Goal: Task Accomplishment & Management: Use online tool/utility

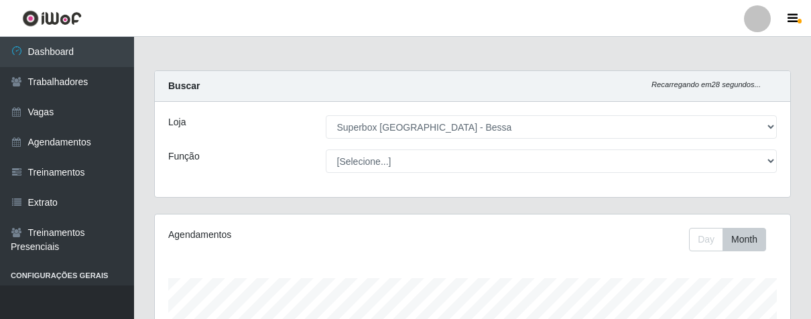
select select "206"
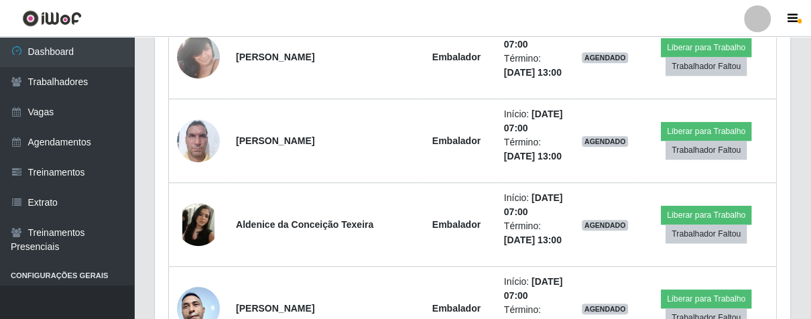
scroll to position [368, 0]
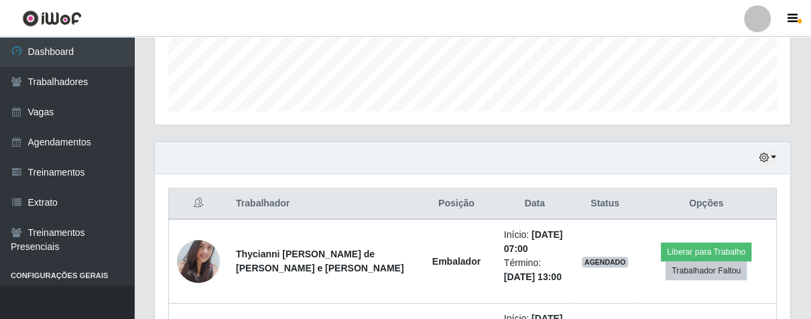
click at [756, 152] on div "Hoje 1 dia 3 dias 1 Semana Não encerrados" at bounding box center [473, 158] width 636 height 32
click at [761, 154] on icon "button" at bounding box center [763, 157] width 9 height 9
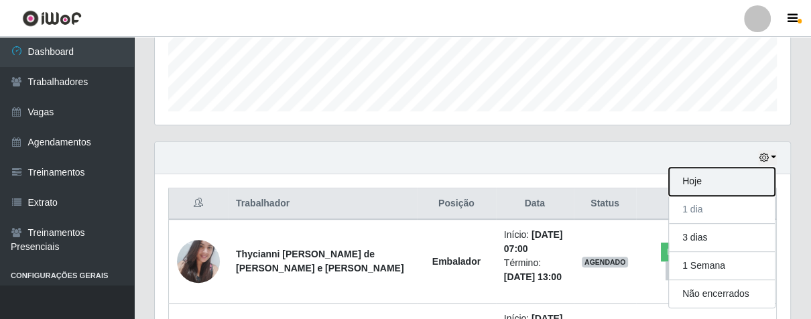
click at [724, 176] on button "Hoje" at bounding box center [722, 182] width 106 height 28
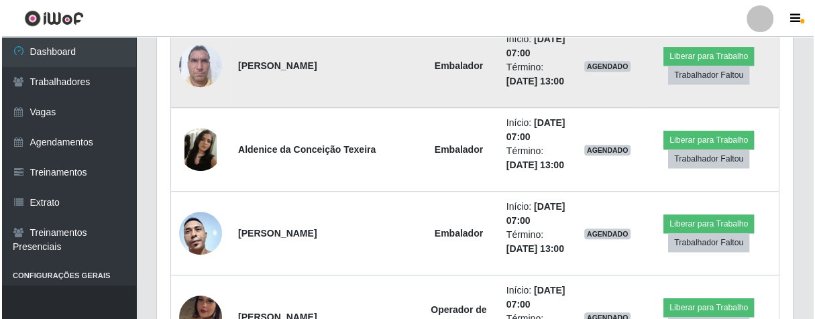
scroll to position [964, 0]
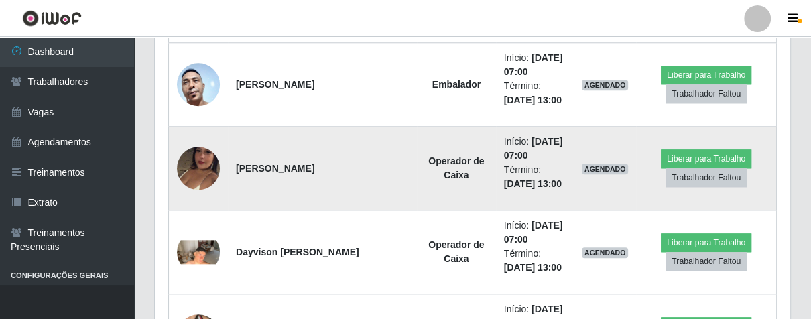
click at [197, 160] on img at bounding box center [198, 168] width 43 height 76
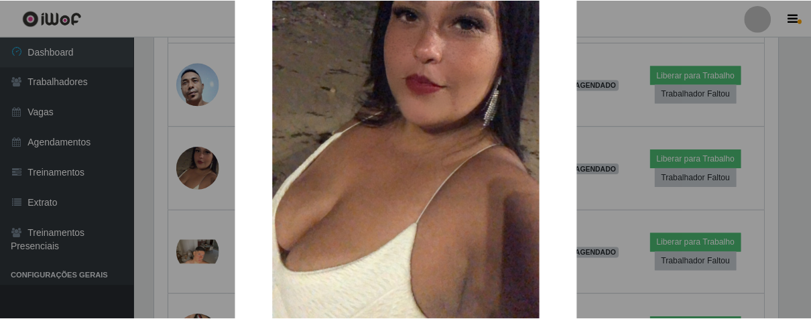
scroll to position [274, 0]
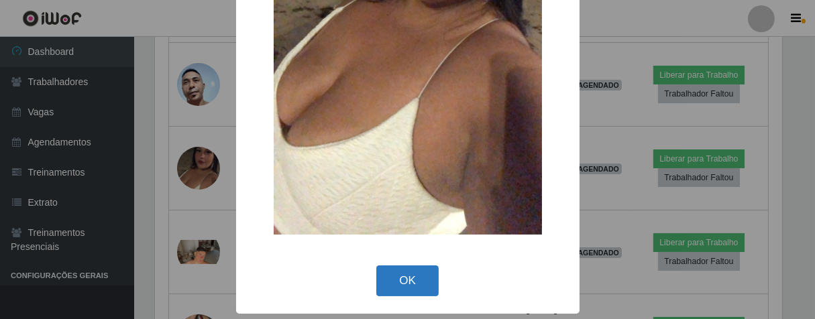
click at [404, 272] on button "OK" at bounding box center [407, 282] width 62 height 32
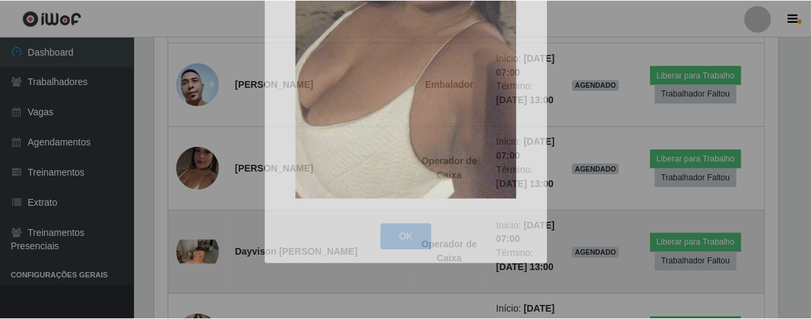
scroll to position [278, 635]
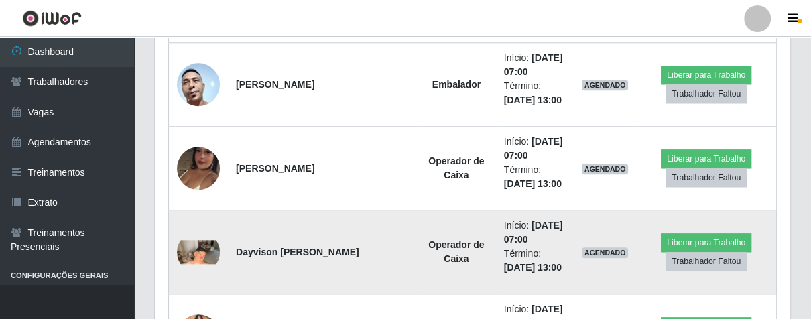
click at [205, 251] on img at bounding box center [198, 252] width 43 height 24
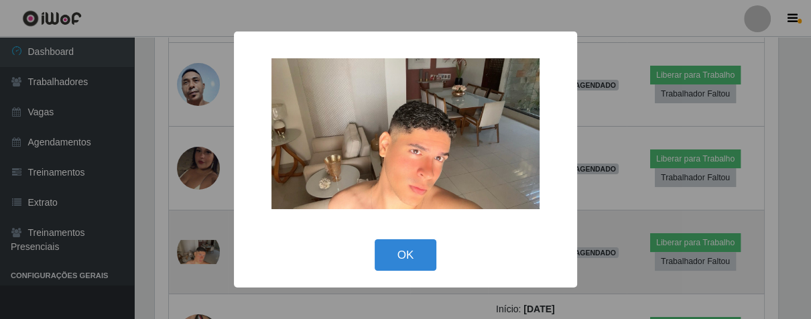
scroll to position [278, 628]
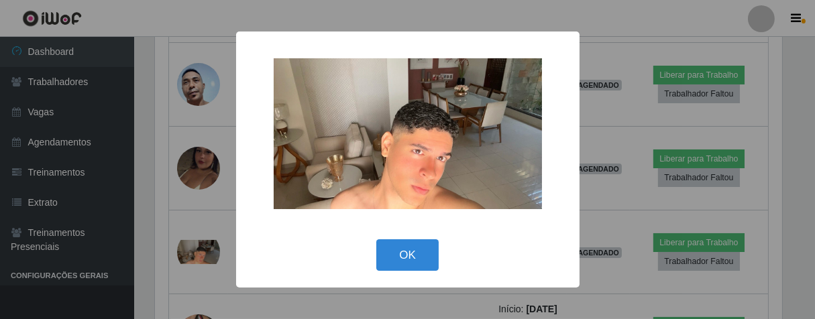
click at [414, 232] on div "× OK Cancel" at bounding box center [407, 160] width 343 height 256
click at [417, 258] on button "OK" at bounding box center [407, 255] width 62 height 32
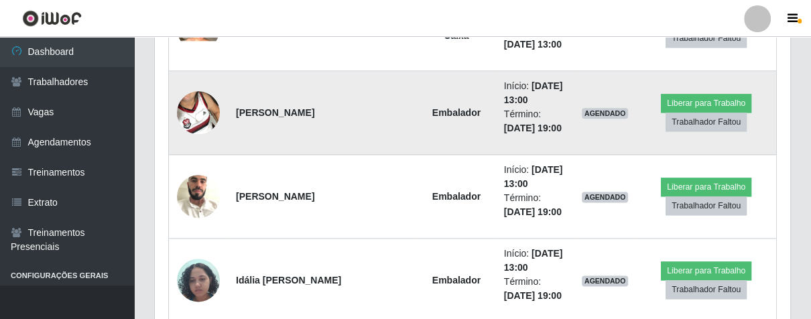
scroll to position [1336, 0]
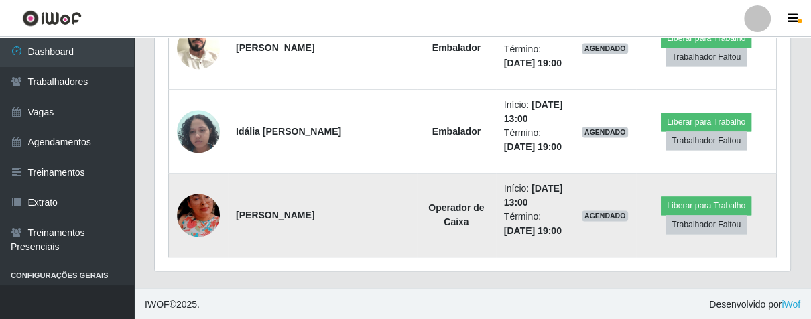
click at [202, 215] on img at bounding box center [198, 215] width 43 height 76
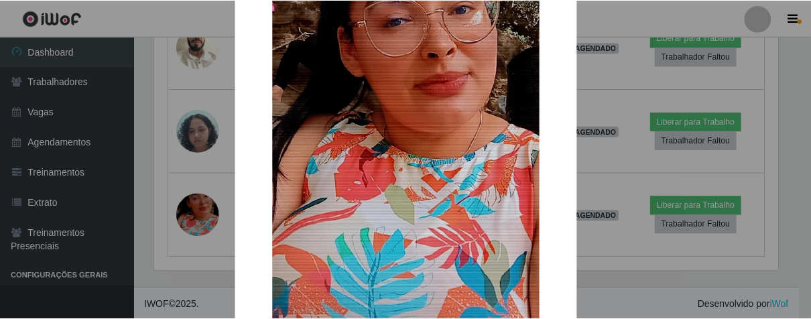
scroll to position [275, 0]
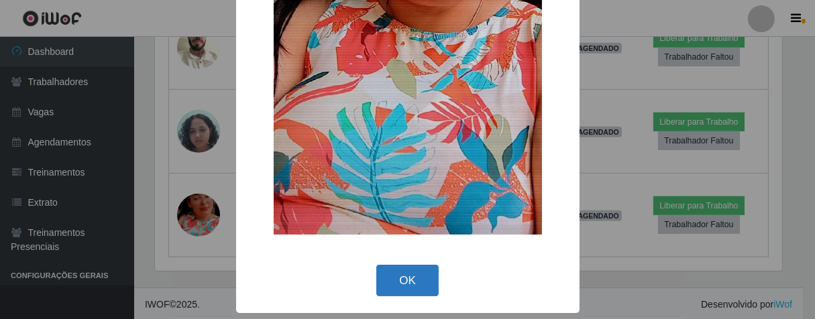
click at [409, 277] on button "OK" at bounding box center [407, 281] width 62 height 32
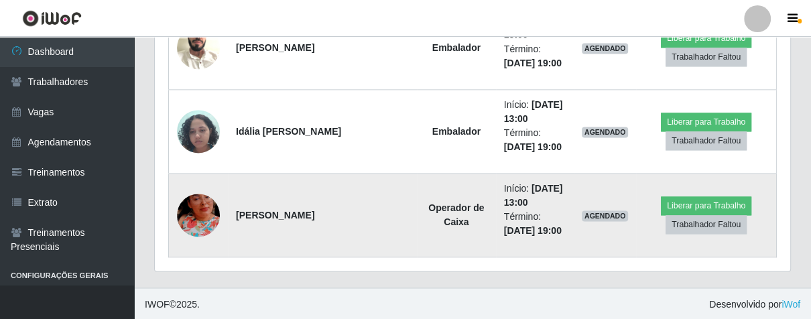
scroll to position [1187, 0]
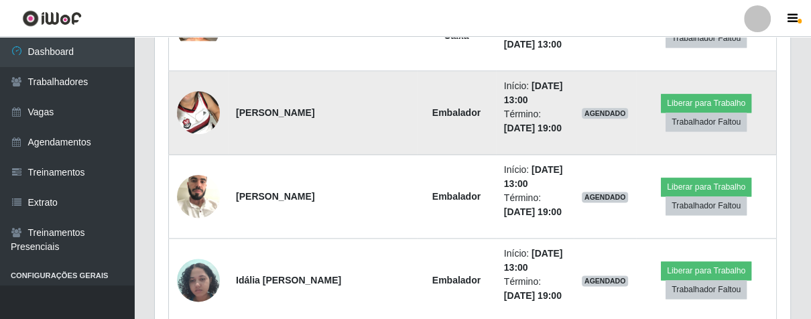
click at [212, 118] on img at bounding box center [198, 112] width 43 height 76
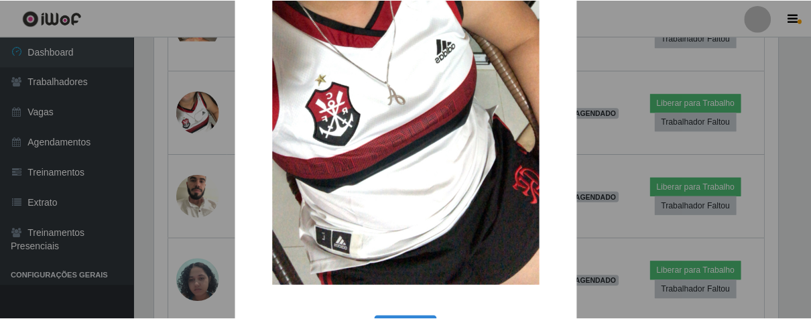
scroll to position [274, 0]
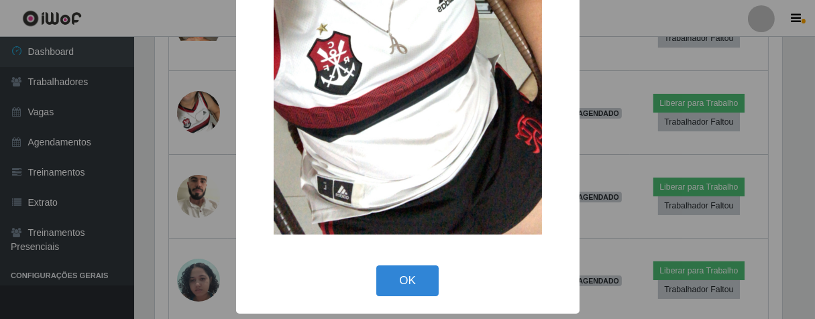
drag, startPoint x: 422, startPoint y: 275, endPoint x: 421, endPoint y: 260, distance: 14.8
click at [422, 275] on button "OK" at bounding box center [407, 282] width 62 height 32
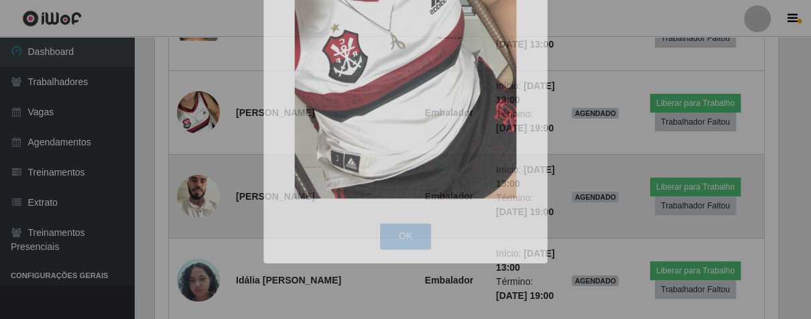
scroll to position [0, 0]
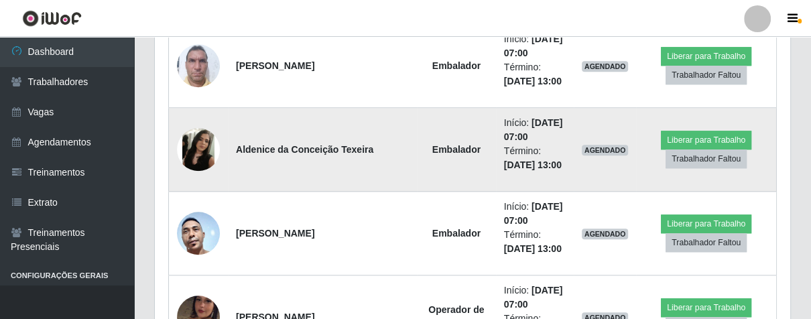
click at [200, 154] on img at bounding box center [198, 149] width 43 height 43
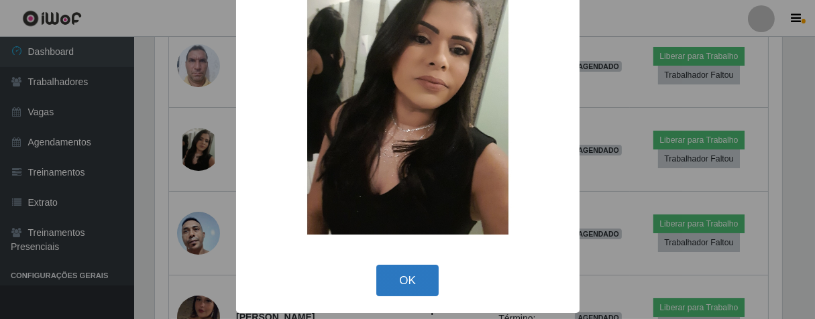
click at [392, 278] on button "OK" at bounding box center [407, 281] width 62 height 32
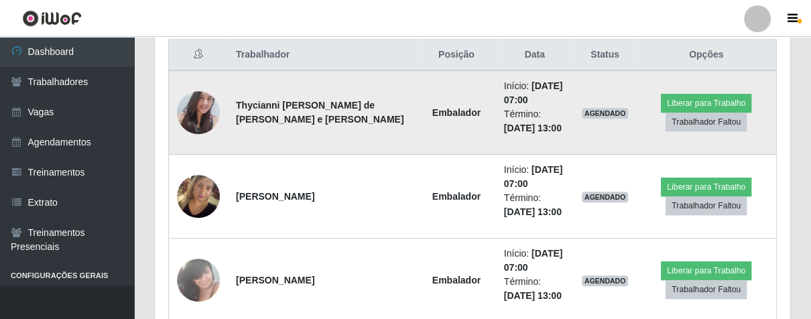
click at [196, 105] on img at bounding box center [198, 113] width 43 height 58
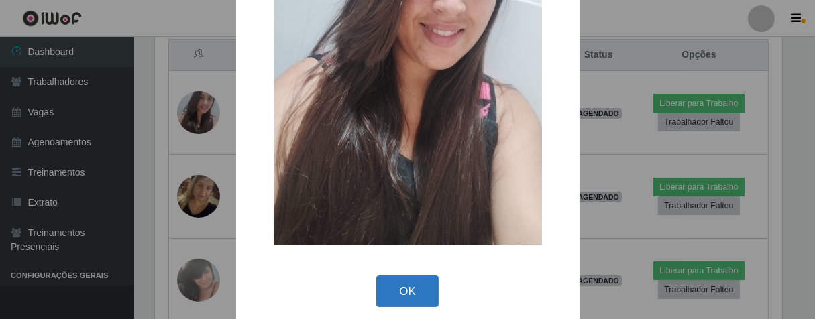
click at [405, 294] on button "OK" at bounding box center [407, 292] width 62 height 32
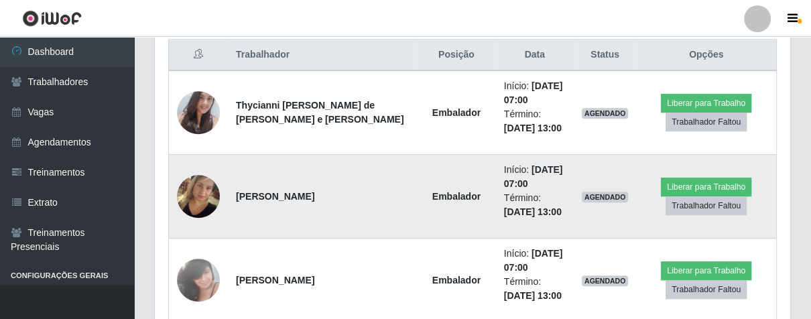
click at [200, 191] on img at bounding box center [198, 197] width 43 height 98
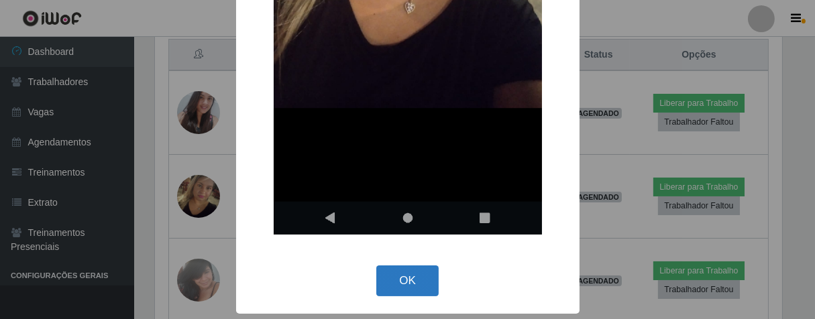
click at [399, 268] on button "OK" at bounding box center [407, 282] width 62 height 32
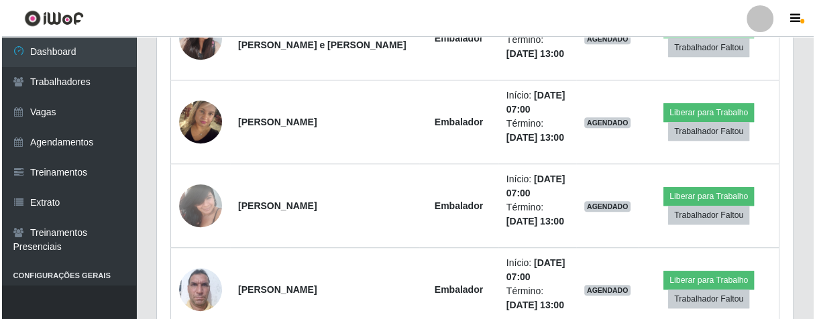
scroll to position [740, 0]
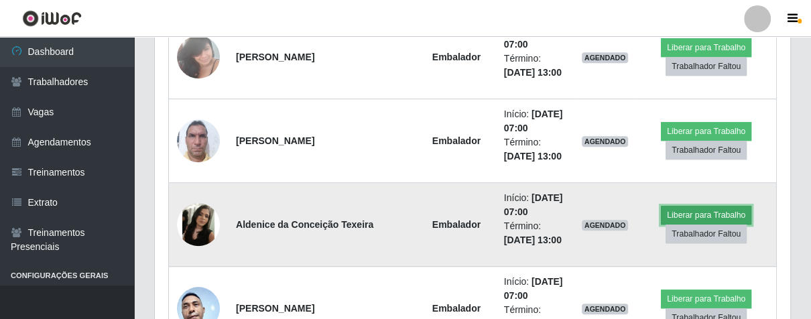
click at [662, 208] on button "Liberar para Trabalho" at bounding box center [706, 215] width 91 height 19
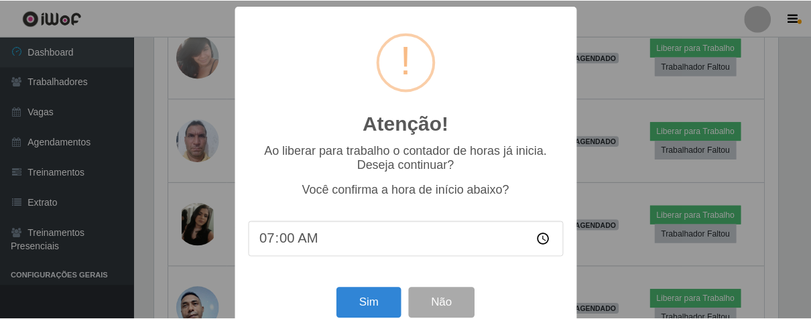
scroll to position [30, 0]
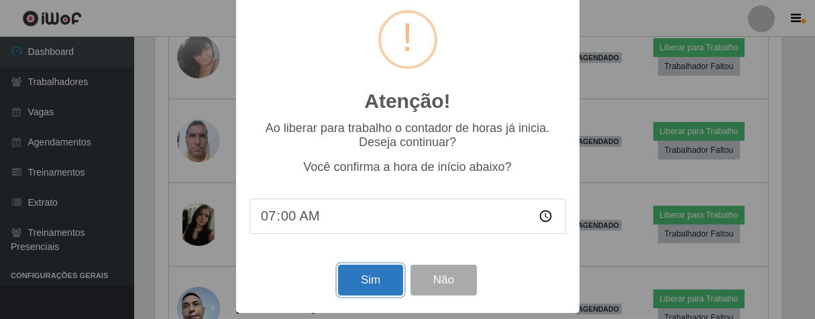
click at [375, 273] on button "Sim" at bounding box center [370, 281] width 65 height 32
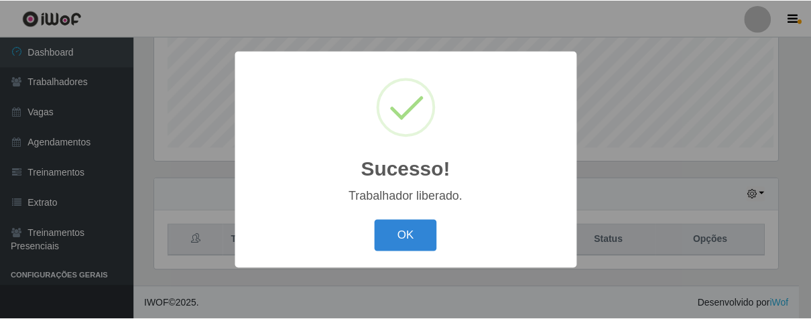
scroll to position [670225, 669876]
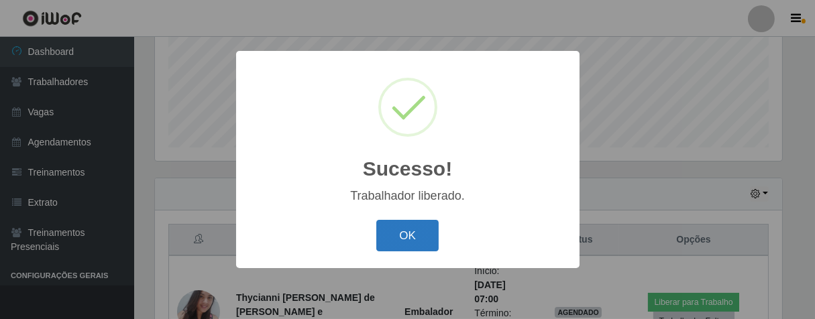
click at [414, 233] on button "OK" at bounding box center [407, 236] width 62 height 32
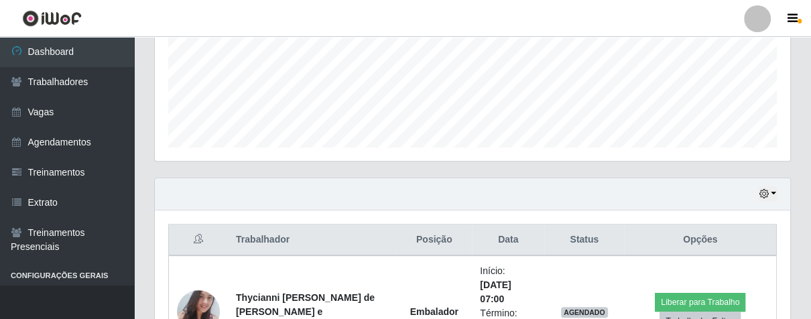
scroll to position [555, 0]
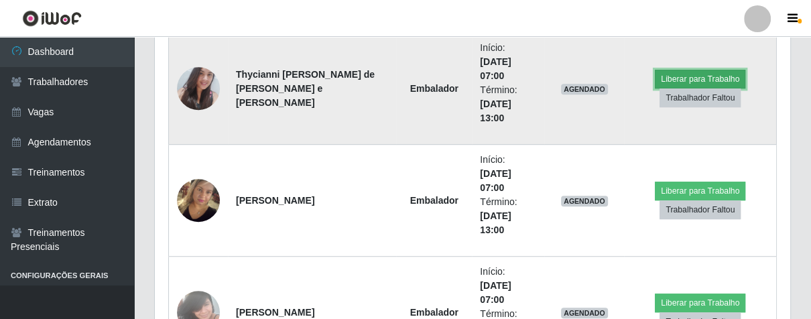
click at [674, 79] on button "Liberar para Trabalho" at bounding box center [700, 79] width 91 height 19
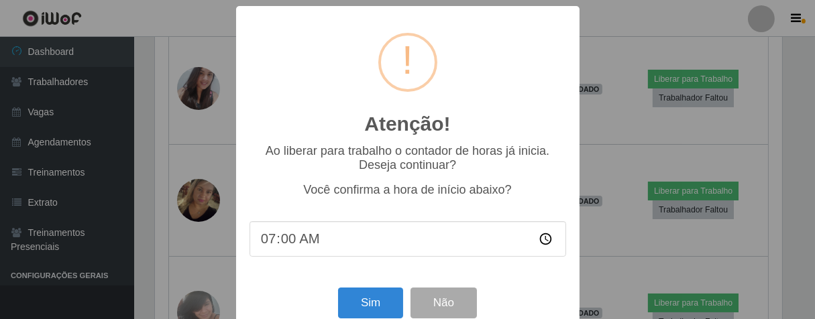
scroll to position [30, 0]
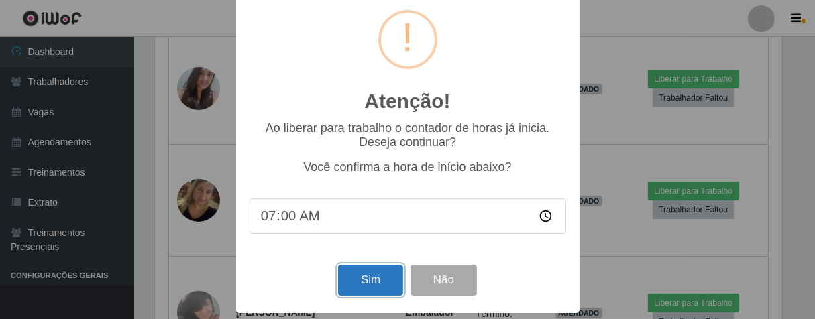
click at [378, 274] on button "Sim" at bounding box center [370, 281] width 65 height 32
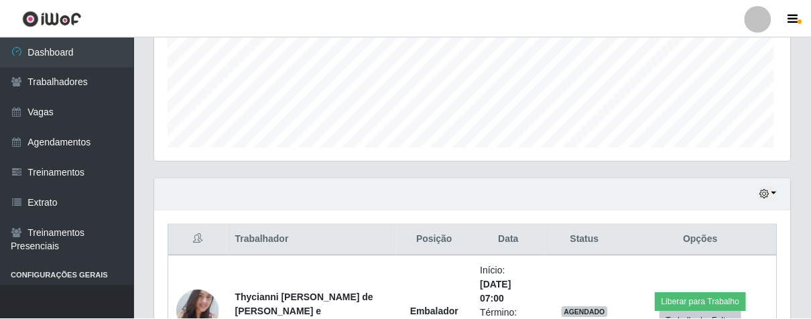
scroll to position [278, 628]
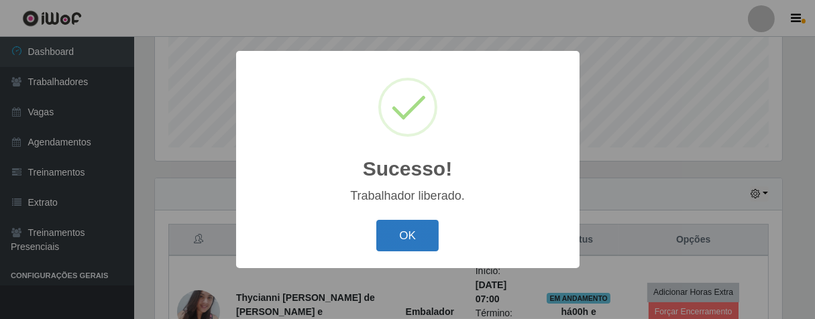
click at [414, 234] on button "OK" at bounding box center [407, 236] width 62 height 32
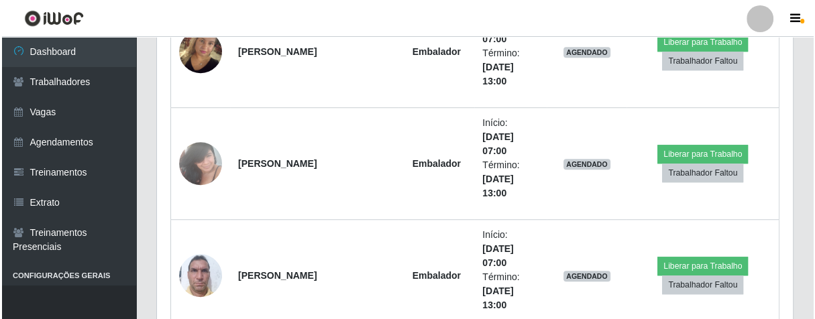
scroll to position [778, 0]
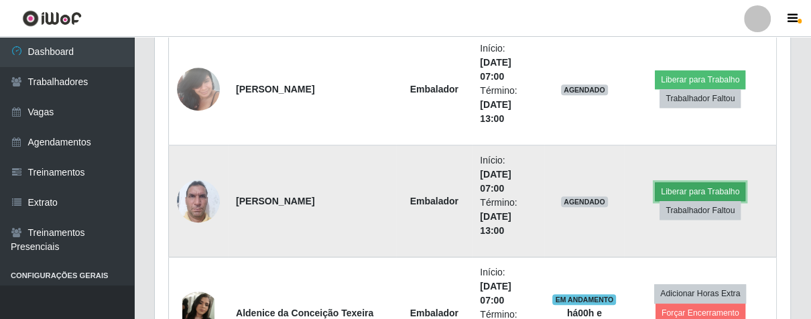
click at [687, 187] on button "Liberar para Trabalho" at bounding box center [700, 191] width 91 height 19
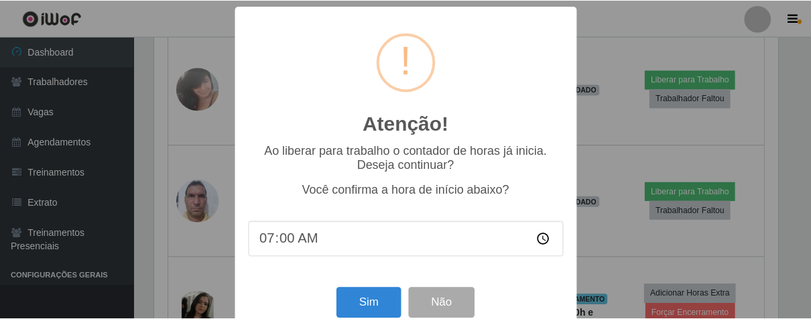
scroll to position [30, 0]
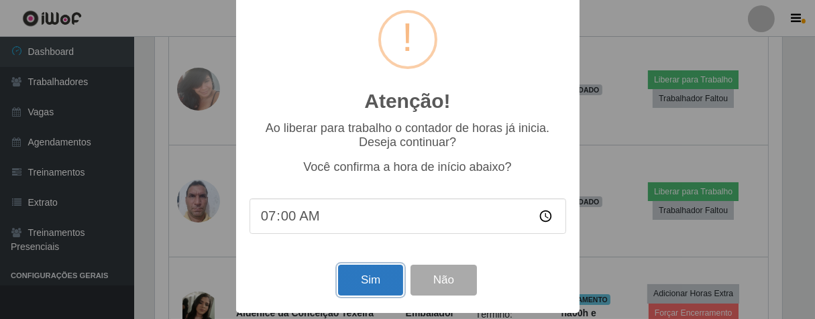
click at [366, 286] on button "Sim" at bounding box center [370, 281] width 65 height 32
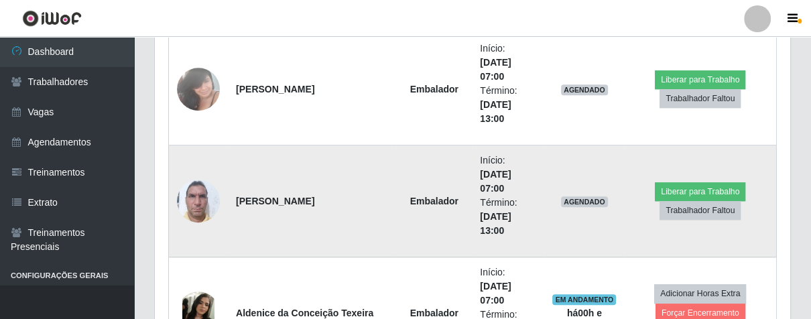
scroll to position [278, 628]
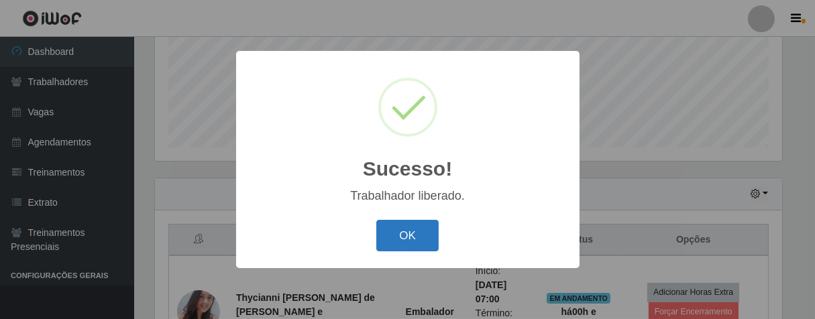
click at [427, 246] on button "OK" at bounding box center [407, 236] width 62 height 32
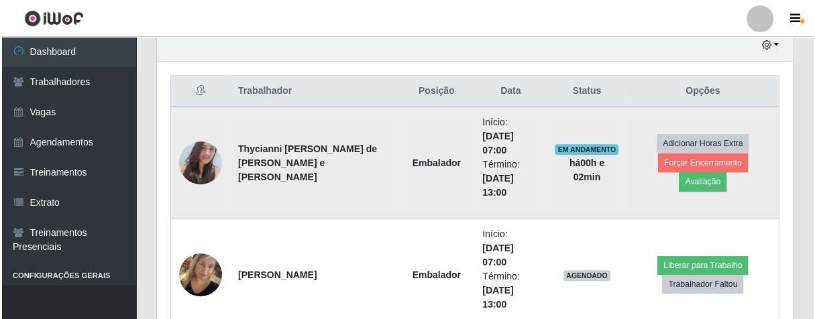
scroll to position [630, 0]
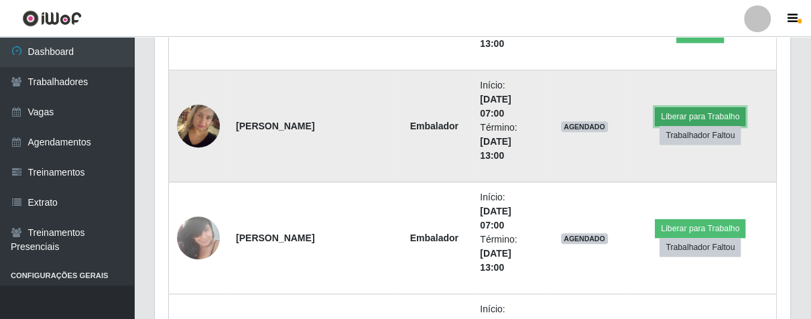
click at [681, 109] on button "Liberar para Trabalho" at bounding box center [700, 116] width 91 height 19
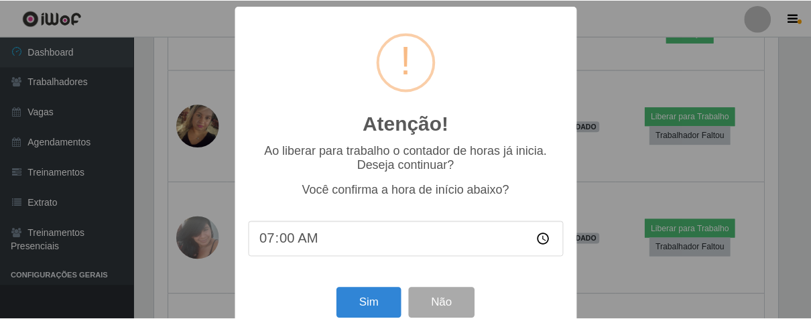
scroll to position [30, 0]
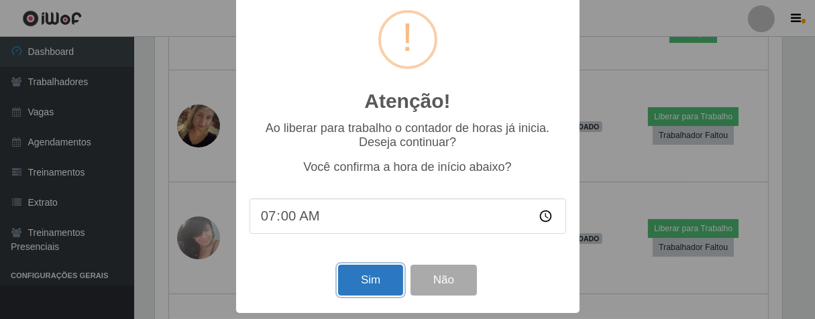
click at [359, 286] on button "Sim" at bounding box center [370, 281] width 65 height 32
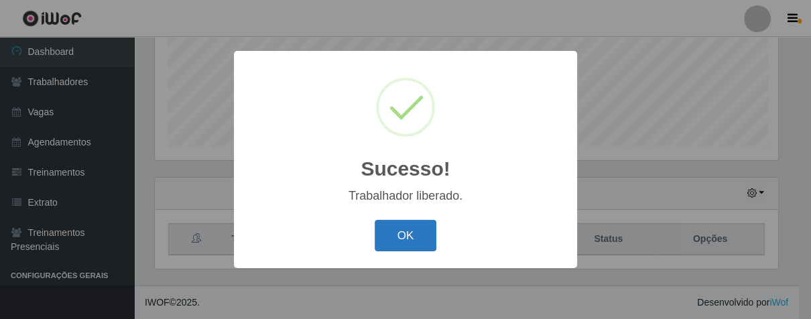
scroll to position [278, 628]
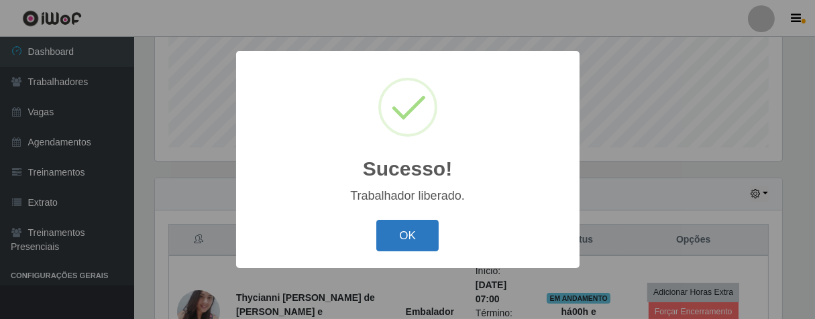
click at [426, 234] on button "OK" at bounding box center [407, 236] width 62 height 32
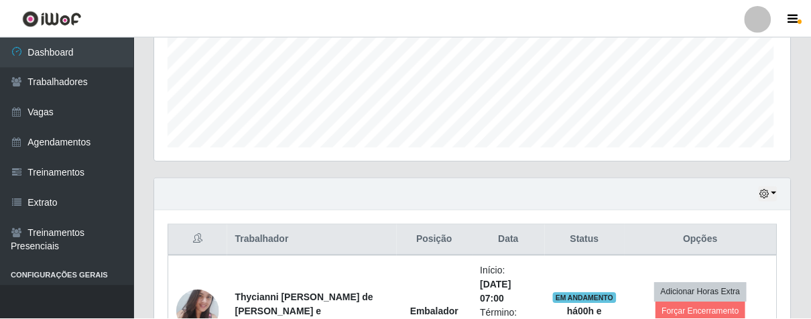
scroll to position [670225, 669868]
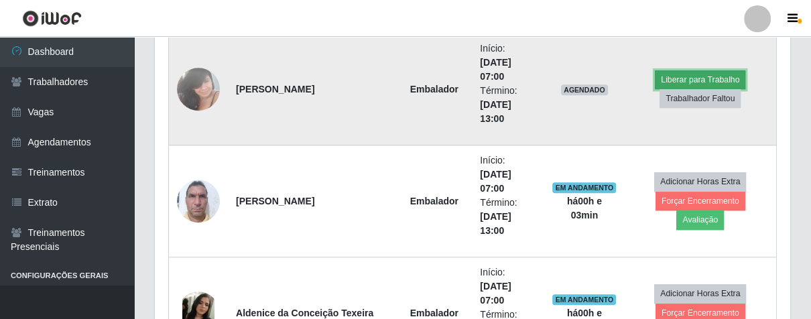
click at [660, 77] on button "Liberar para Trabalho" at bounding box center [700, 79] width 91 height 19
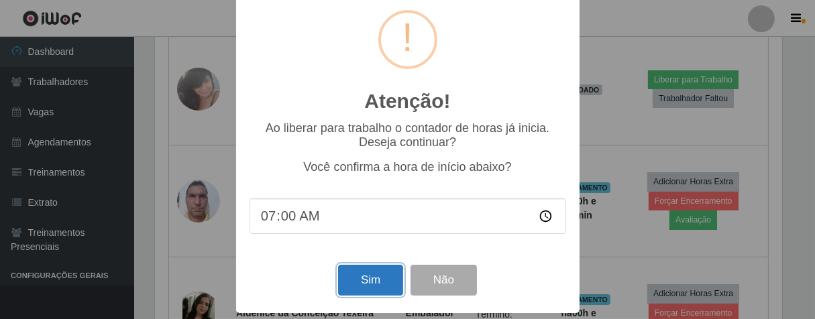
click at [369, 280] on button "Sim" at bounding box center [370, 281] width 65 height 32
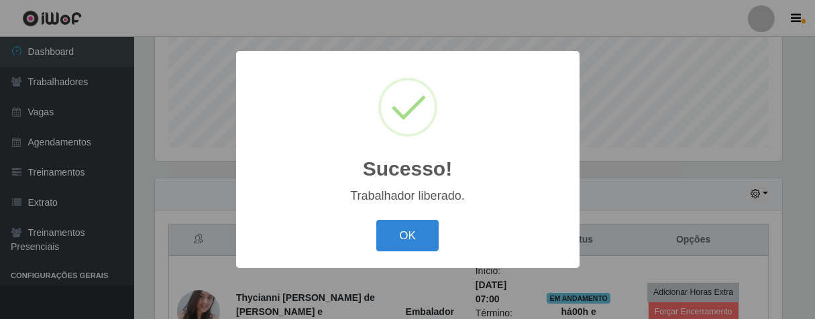
drag, startPoint x: 414, startPoint y: 237, endPoint x: 412, endPoint y: 227, distance: 10.1
click at [413, 239] on button "OK" at bounding box center [407, 236] width 62 height 32
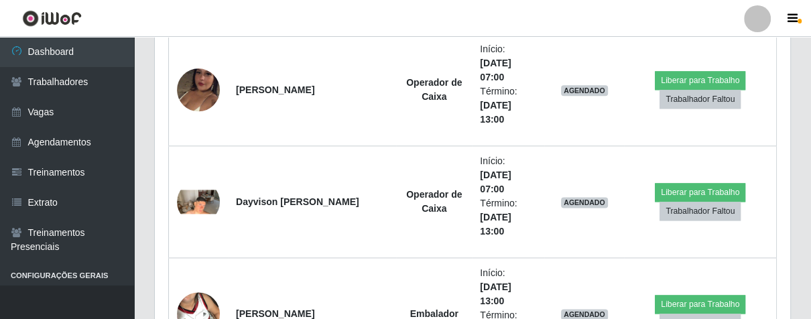
scroll to position [1077, 0]
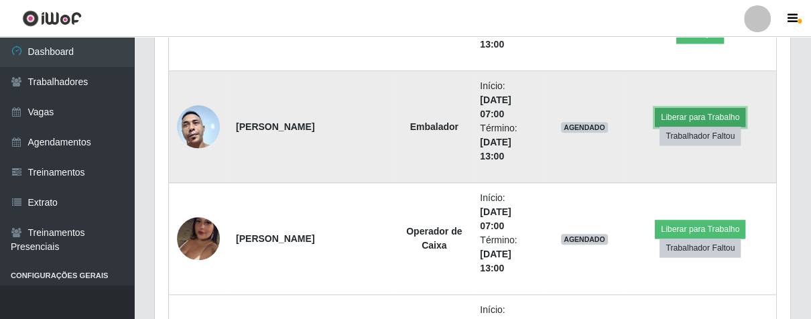
click at [658, 110] on button "Liberar para Trabalho" at bounding box center [700, 117] width 91 height 19
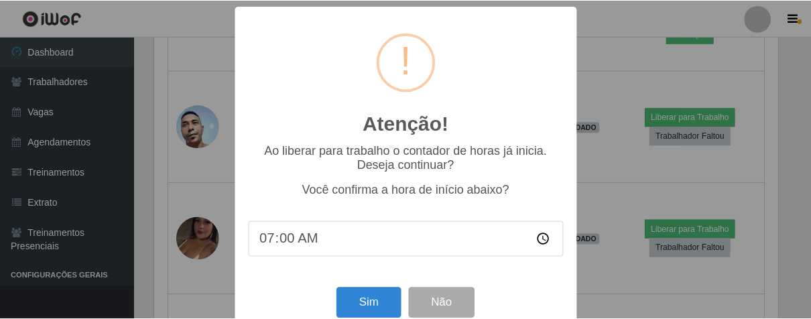
scroll to position [30, 0]
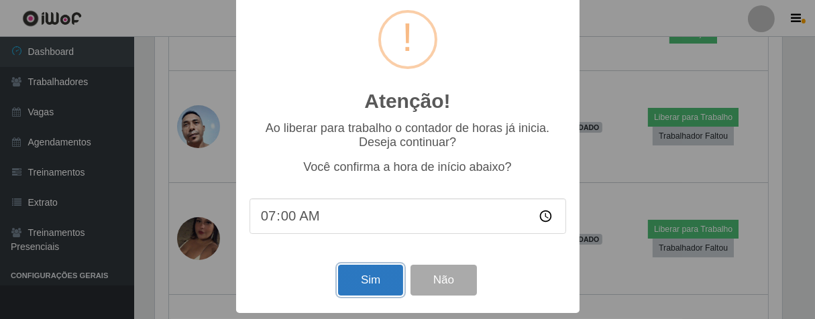
click at [367, 276] on button "Sim" at bounding box center [370, 281] width 65 height 32
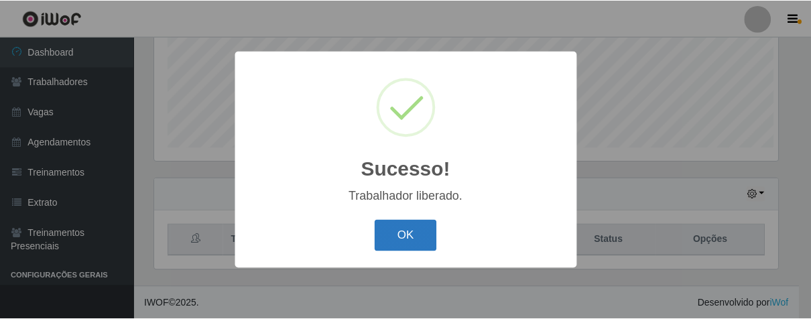
scroll to position [278, 628]
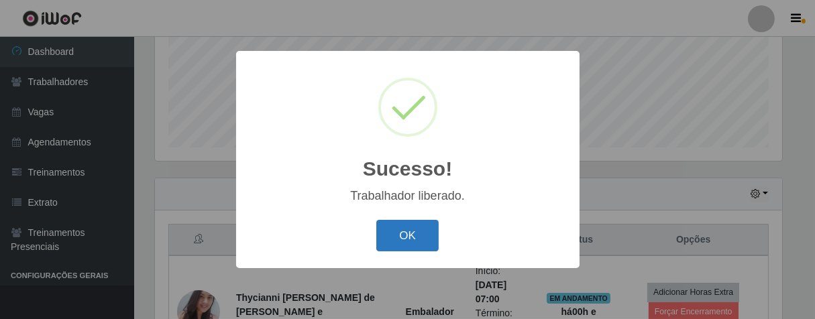
click at [401, 232] on button "OK" at bounding box center [407, 236] width 62 height 32
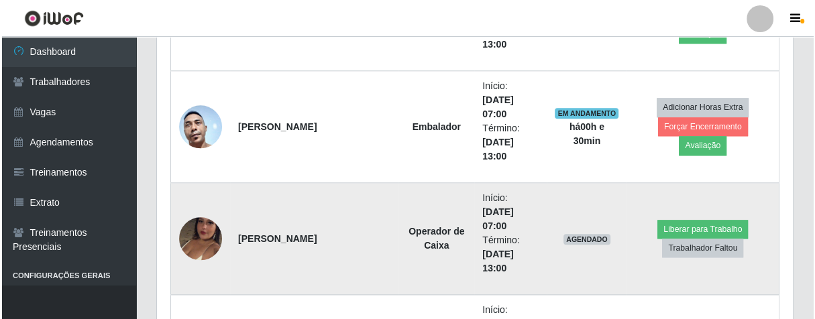
scroll to position [1226, 0]
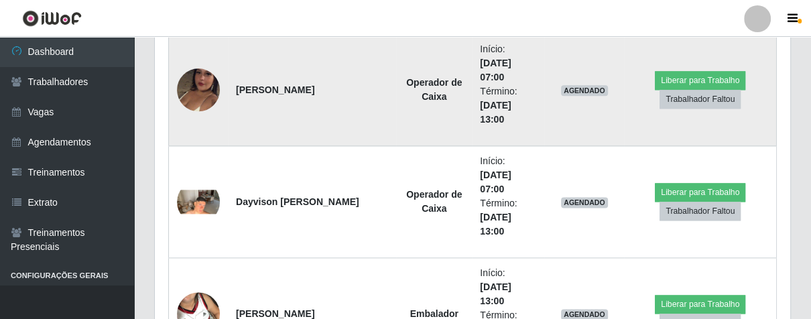
click at [199, 97] on img at bounding box center [198, 90] width 43 height 76
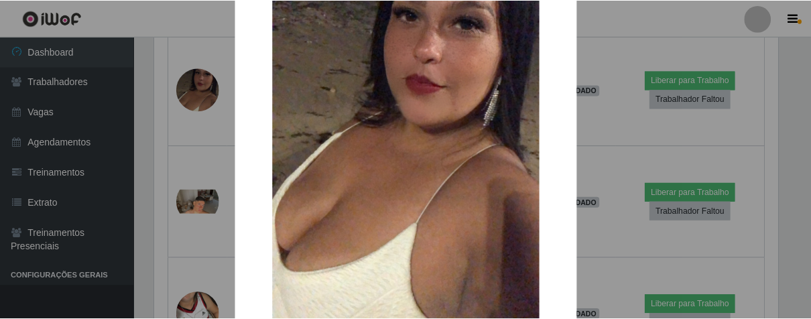
scroll to position [274, 0]
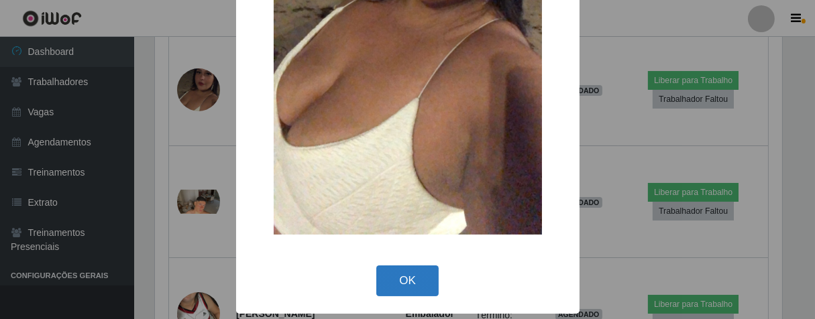
click at [396, 281] on button "OK" at bounding box center [407, 282] width 62 height 32
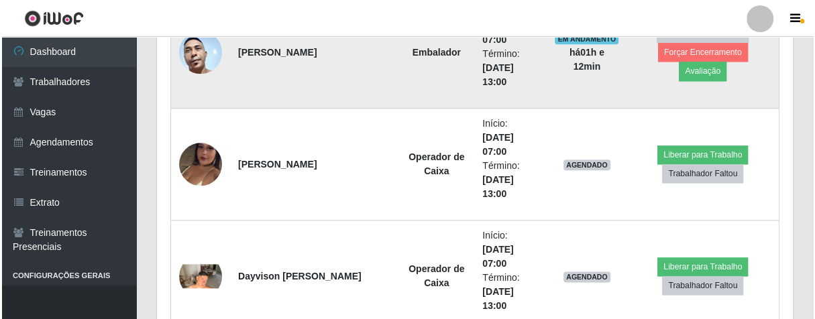
scroll to position [1226, 0]
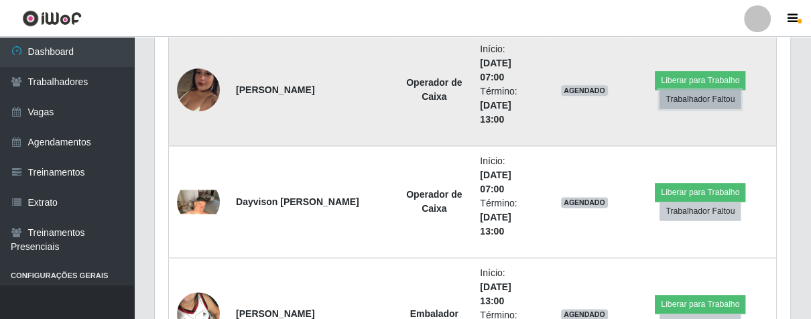
click at [699, 97] on button "Trabalhador Faltou" at bounding box center [700, 99] width 81 height 19
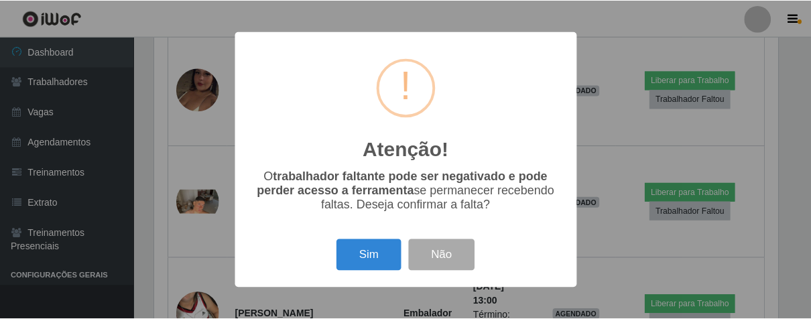
scroll to position [278, 628]
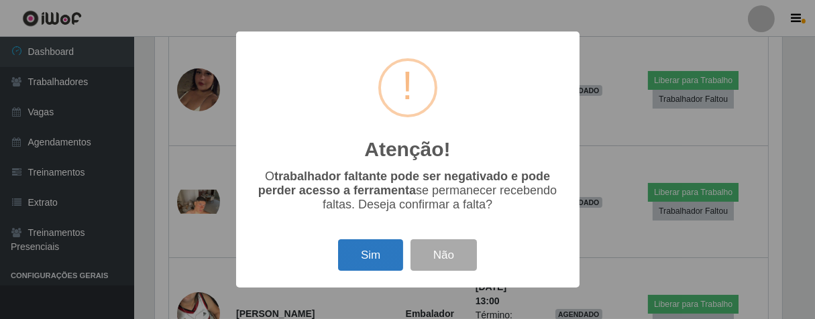
click at [396, 249] on button "Sim" at bounding box center [370, 255] width 65 height 32
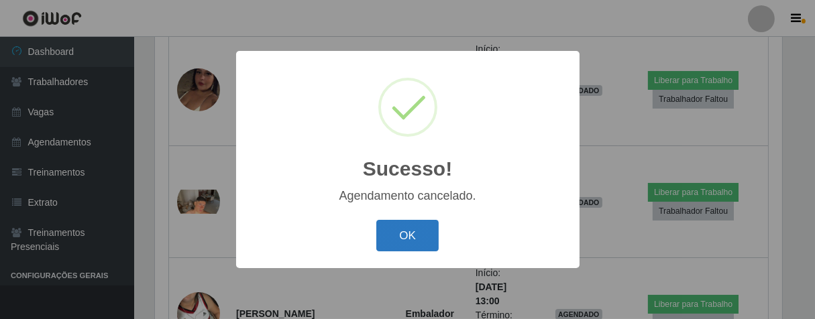
click at [414, 225] on button "OK" at bounding box center [407, 236] width 62 height 32
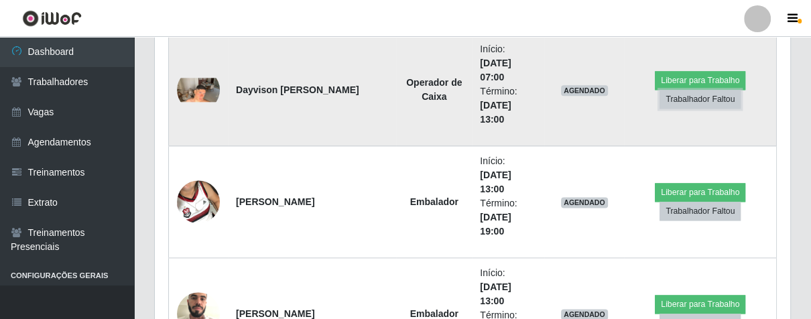
scroll to position [1077, 0]
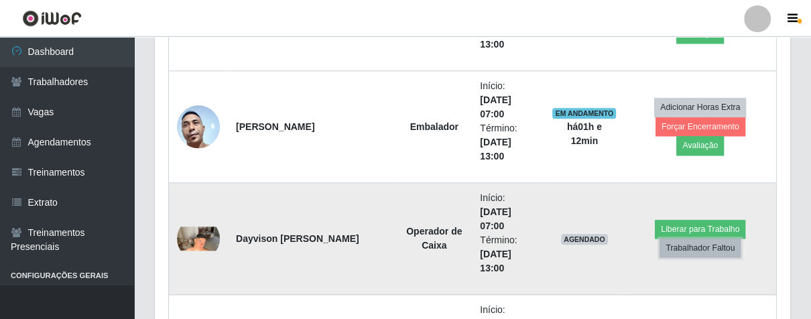
click at [690, 247] on button "Trabalhador Faltou" at bounding box center [700, 248] width 81 height 19
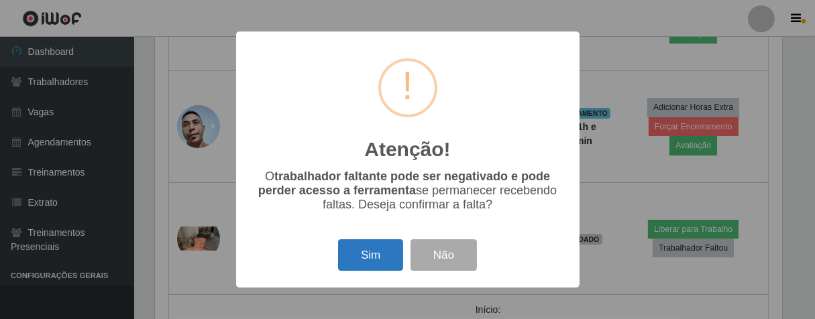
click at [382, 249] on button "Sim" at bounding box center [370, 255] width 65 height 32
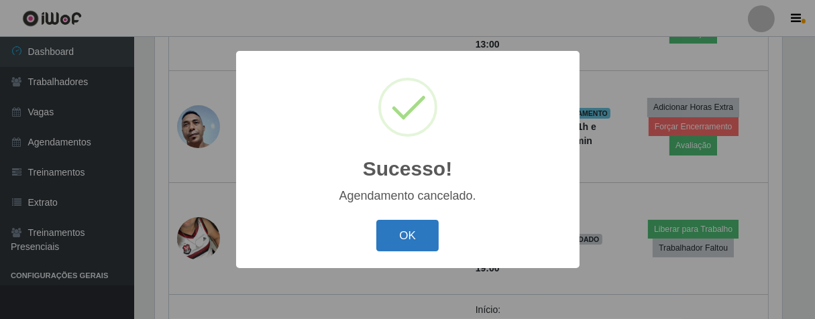
click at [418, 229] on button "OK" at bounding box center [407, 236] width 62 height 32
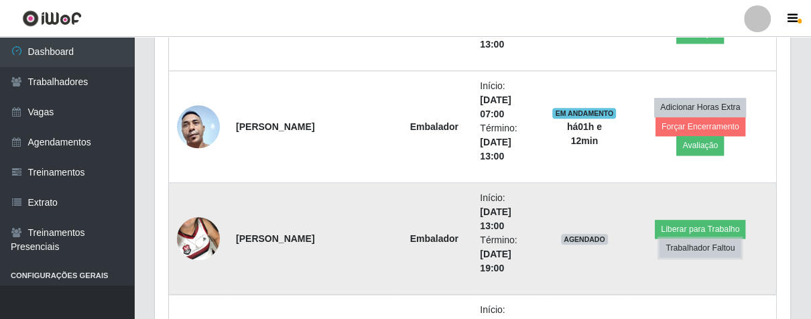
scroll to position [1226, 0]
